Goal: Navigation & Orientation: Find specific page/section

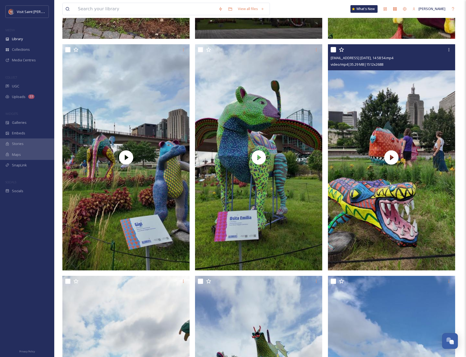
scroll to position [925, 0]
click at [24, 95] on span "Uploads" at bounding box center [19, 96] width 14 height 5
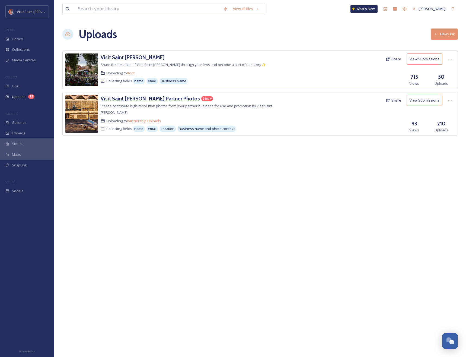
click at [129, 97] on h3 "Visit Saint [PERSON_NAME] Partner Photos" at bounding box center [150, 98] width 99 height 7
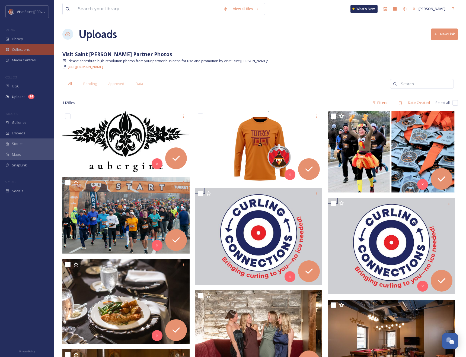
click at [15, 45] on div "Collections" at bounding box center [27, 49] width 54 height 11
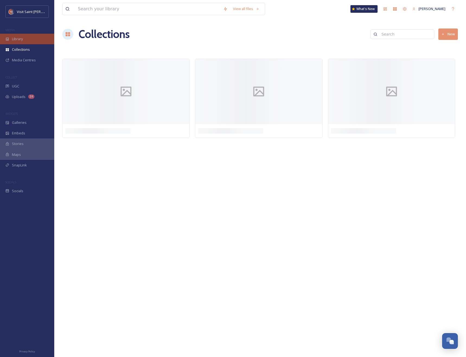
click at [17, 38] on span "Library" at bounding box center [17, 38] width 11 height 5
